Goal: Information Seeking & Learning: Learn about a topic

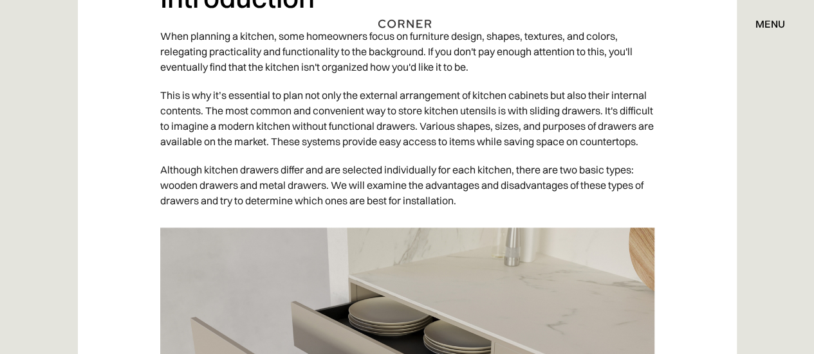
scroll to position [836, 0]
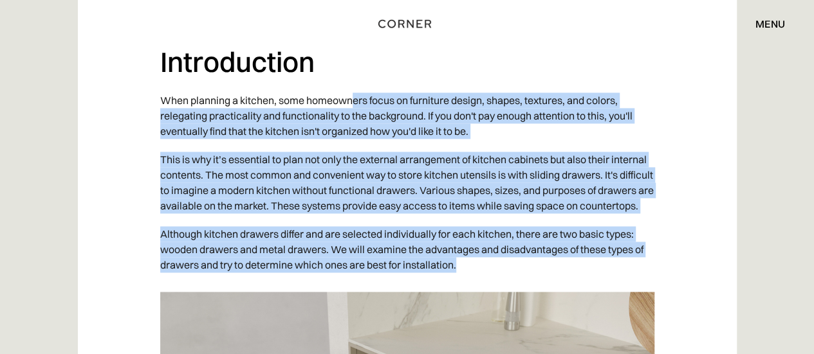
drag, startPoint x: 407, startPoint y: 138, endPoint x: 548, endPoint y: 297, distance: 212.8
click at [542, 279] on p "Although kitchen drawers differ and are selected individually for each kitchen,…" at bounding box center [407, 249] width 494 height 59
click at [525, 279] on p "Although kitchen drawers differ and are selected individually for each kitchen,…" at bounding box center [407, 249] width 494 height 59
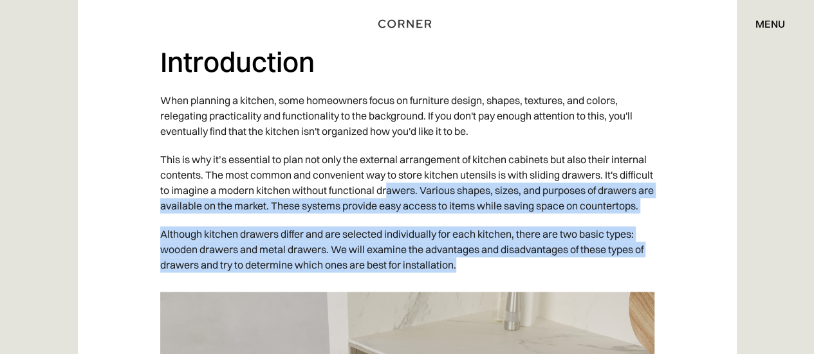
drag, startPoint x: 443, startPoint y: 208, endPoint x: 353, endPoint y: 150, distance: 107.4
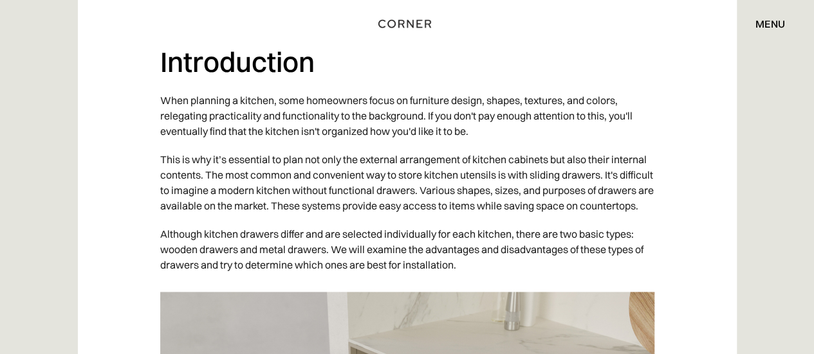
click at [353, 150] on p "This is why it’s essential to plan not only the external arrangement of kitchen…" at bounding box center [407, 182] width 494 height 75
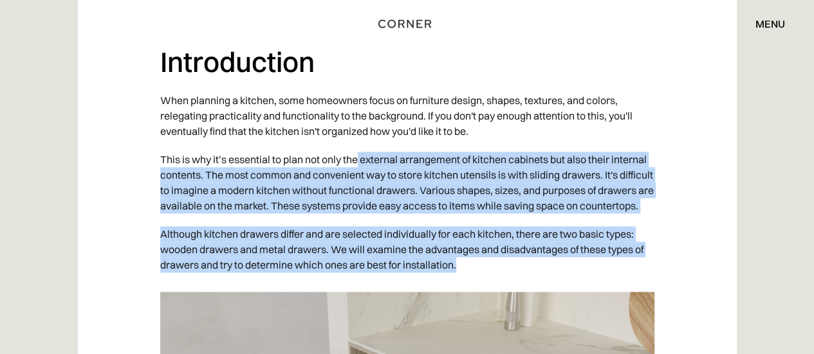
drag, startPoint x: 400, startPoint y: 194, endPoint x: 502, endPoint y: 279, distance: 132.9
click at [502, 279] on p "Although kitchen drawers differ and are selected individually for each kitchen,…" at bounding box center [407, 249] width 494 height 59
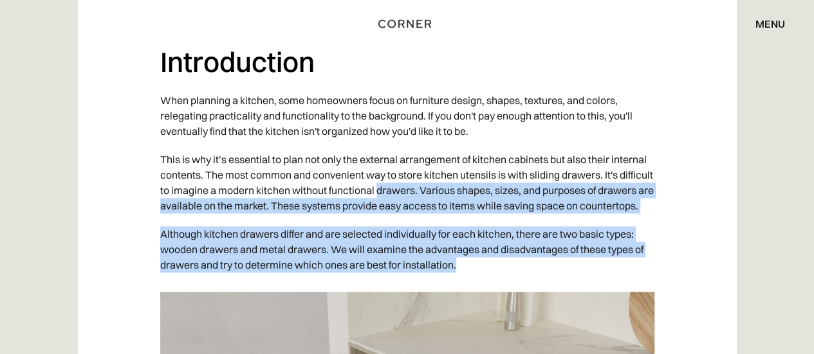
drag, startPoint x: 502, startPoint y: 279, endPoint x: 342, endPoint y: 142, distance: 210.9
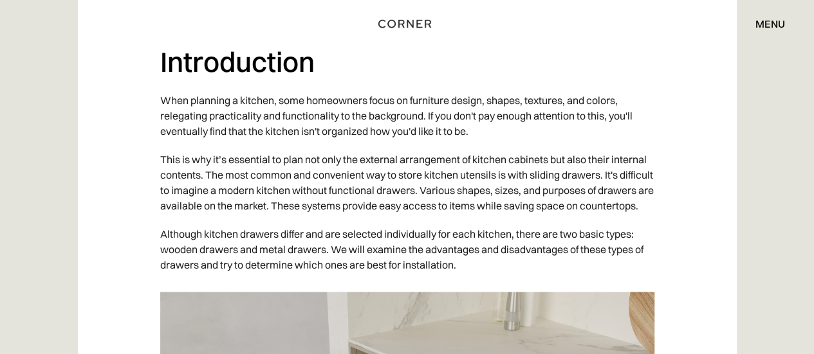
click at [329, 137] on p "When planning a kitchen, some homeowners focus on furniture design, shapes, tex…" at bounding box center [407, 115] width 494 height 59
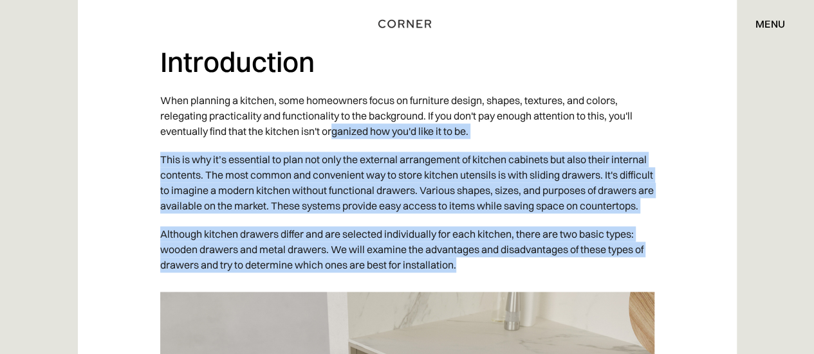
drag, startPoint x: 400, startPoint y: 195, endPoint x: 527, endPoint y: 286, distance: 156.7
click at [527, 279] on p "Although kitchen drawers differ and are selected individually for each kitchen,…" at bounding box center [407, 249] width 494 height 59
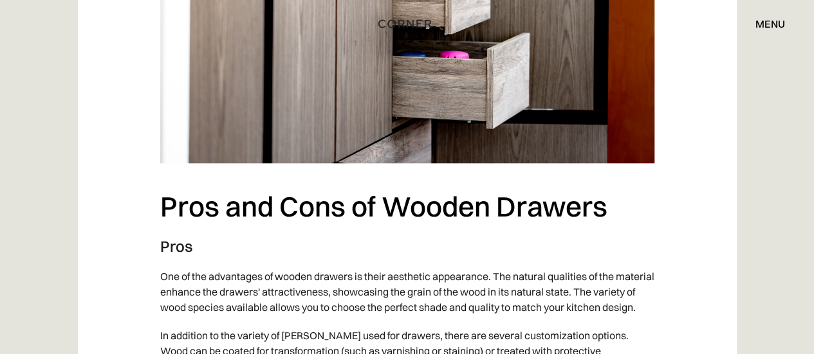
scroll to position [5017, 0]
